Goal: Navigation & Orientation: Find specific page/section

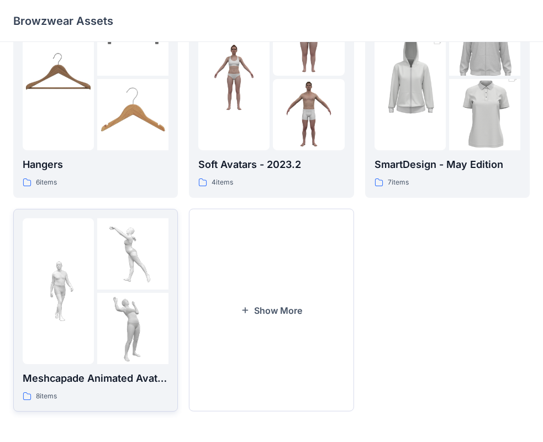
scroll to position [275, 0]
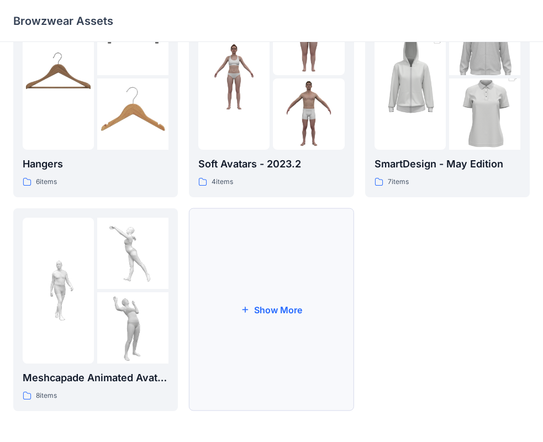
click at [269, 309] on button "Show More" at bounding box center [271, 309] width 165 height 203
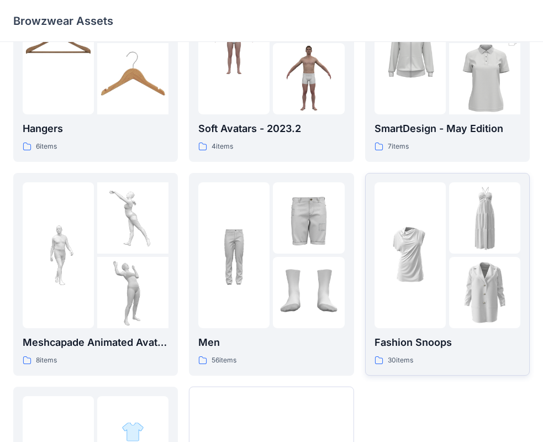
scroll to position [330, 0]
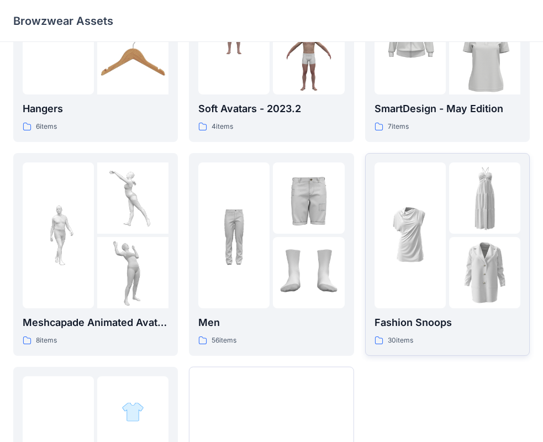
click at [451, 251] on img at bounding box center [484, 272] width 71 height 71
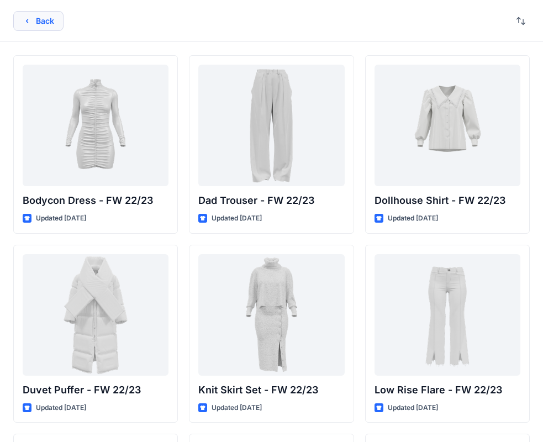
click at [32, 17] on button "Back" at bounding box center [38, 21] width 50 height 20
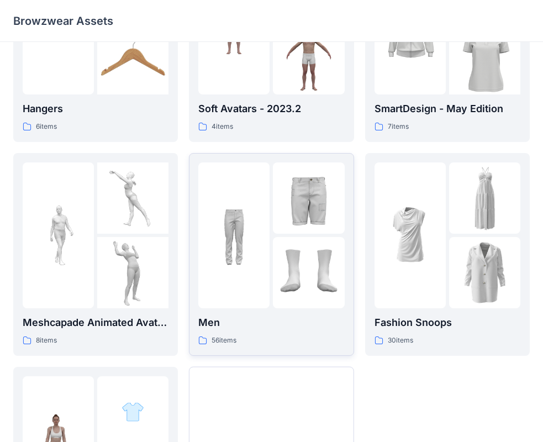
scroll to position [488, 0]
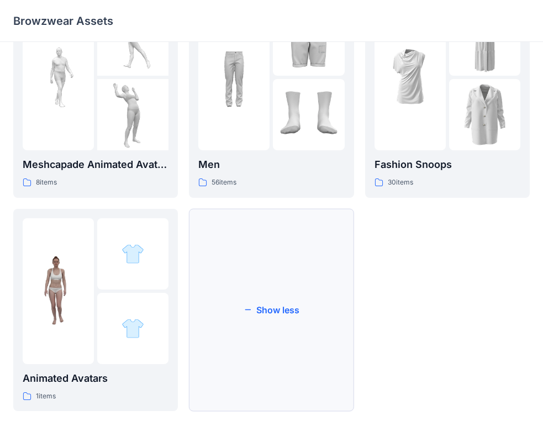
click at [261, 308] on button "Show less" at bounding box center [271, 310] width 165 height 203
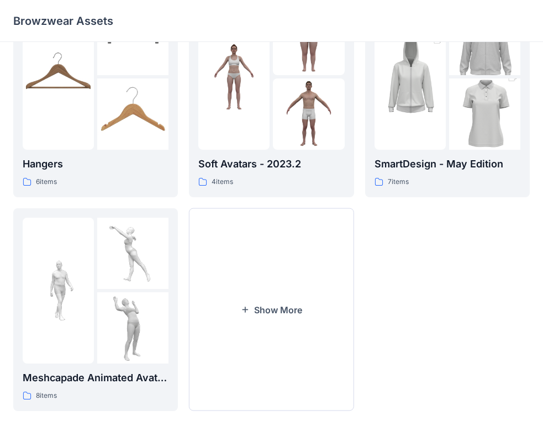
scroll to position [275, 0]
click at [261, 308] on button "Show More" at bounding box center [271, 309] width 165 height 203
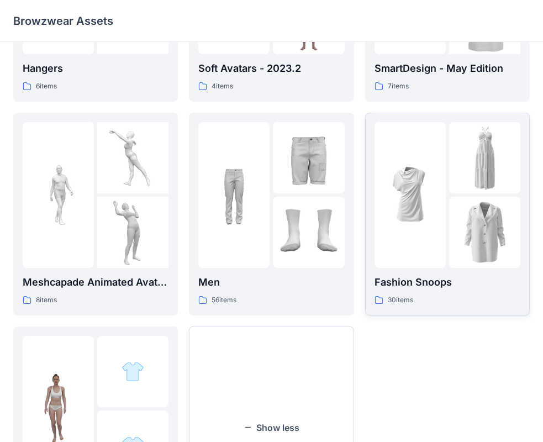
scroll to position [385, 0]
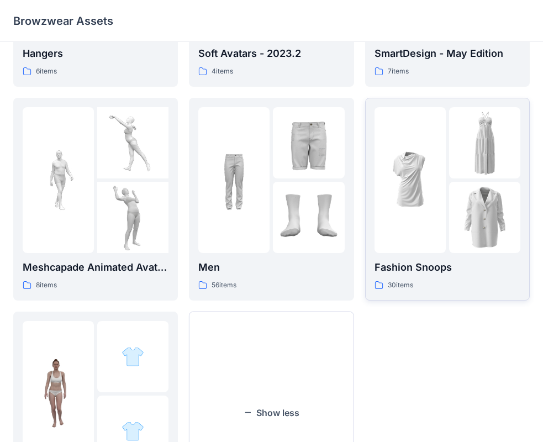
click at [443, 202] on img at bounding box center [410, 179] width 71 height 71
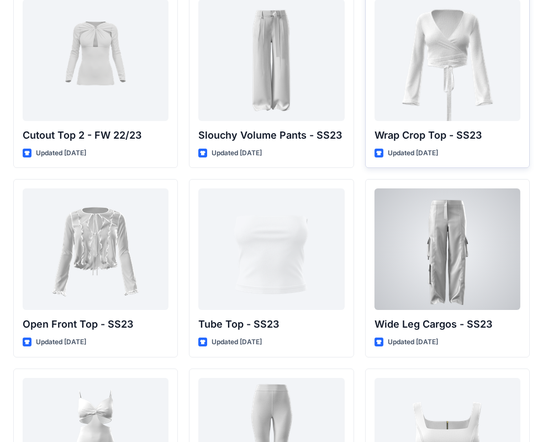
scroll to position [855, 0]
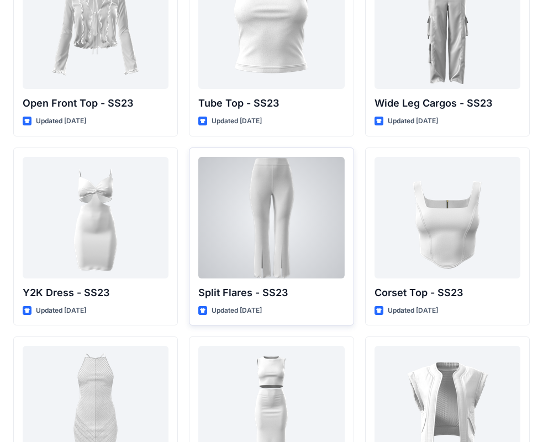
click at [311, 214] on div at bounding box center [271, 218] width 146 height 122
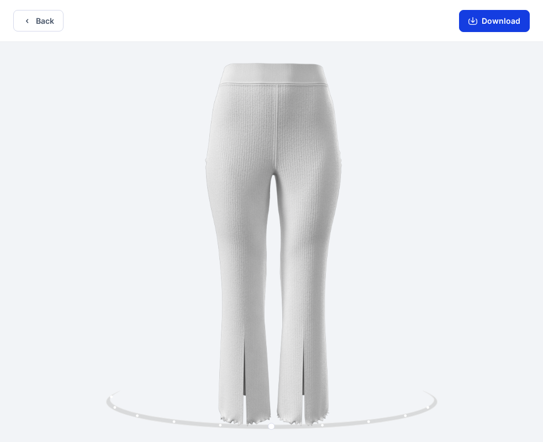
click at [495, 22] on button "Download" at bounding box center [494, 21] width 71 height 22
click at [36, 17] on button "Back" at bounding box center [38, 21] width 50 height 22
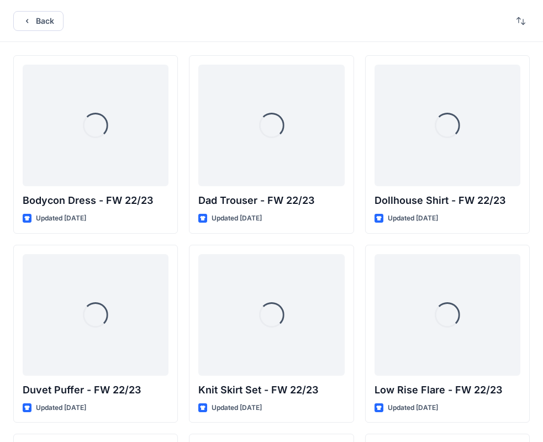
scroll to position [855, 0]
